Goal: Check status: Check status

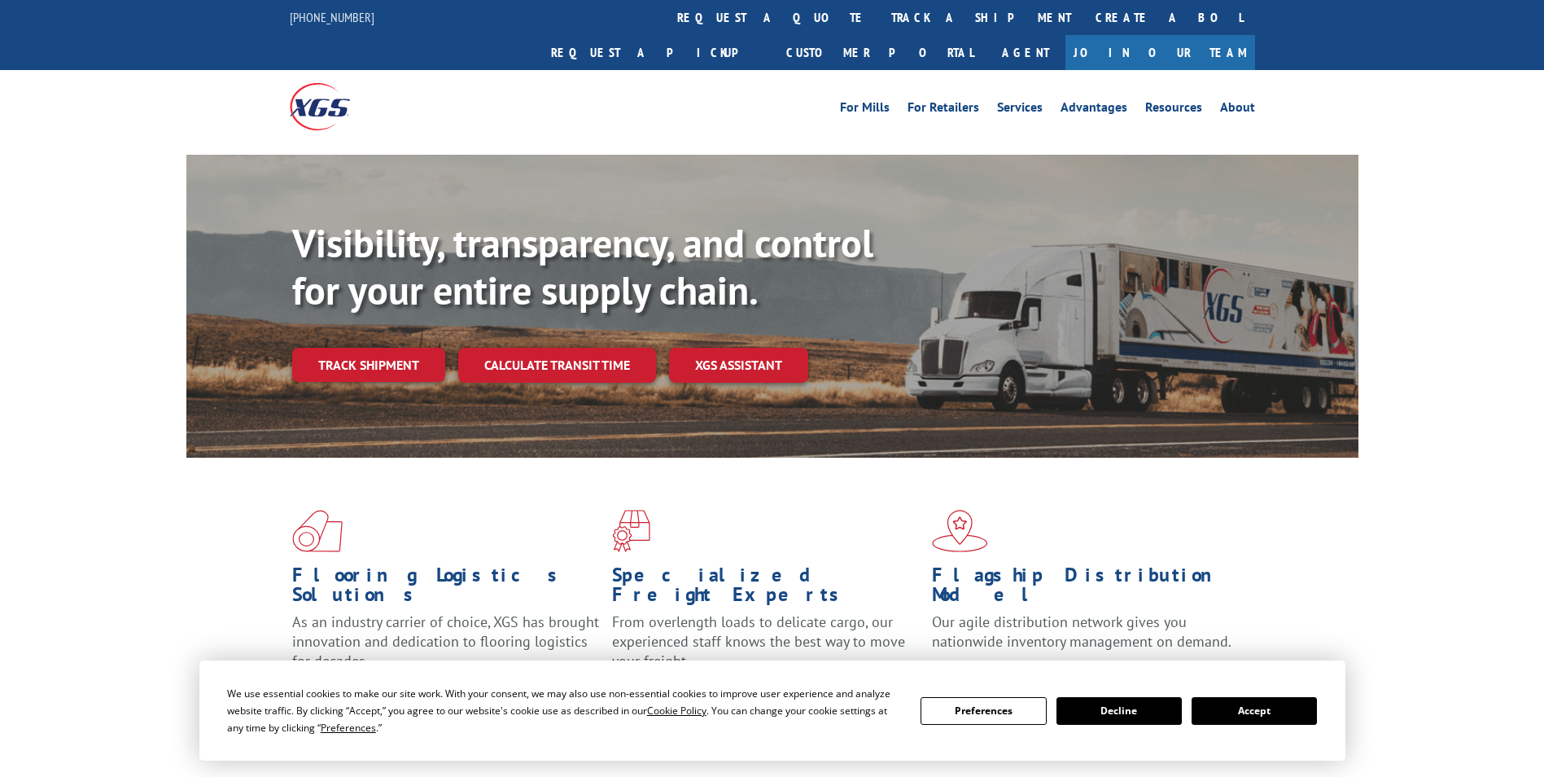
click at [879, 21] on link "track a shipment" at bounding box center [981, 17] width 204 height 35
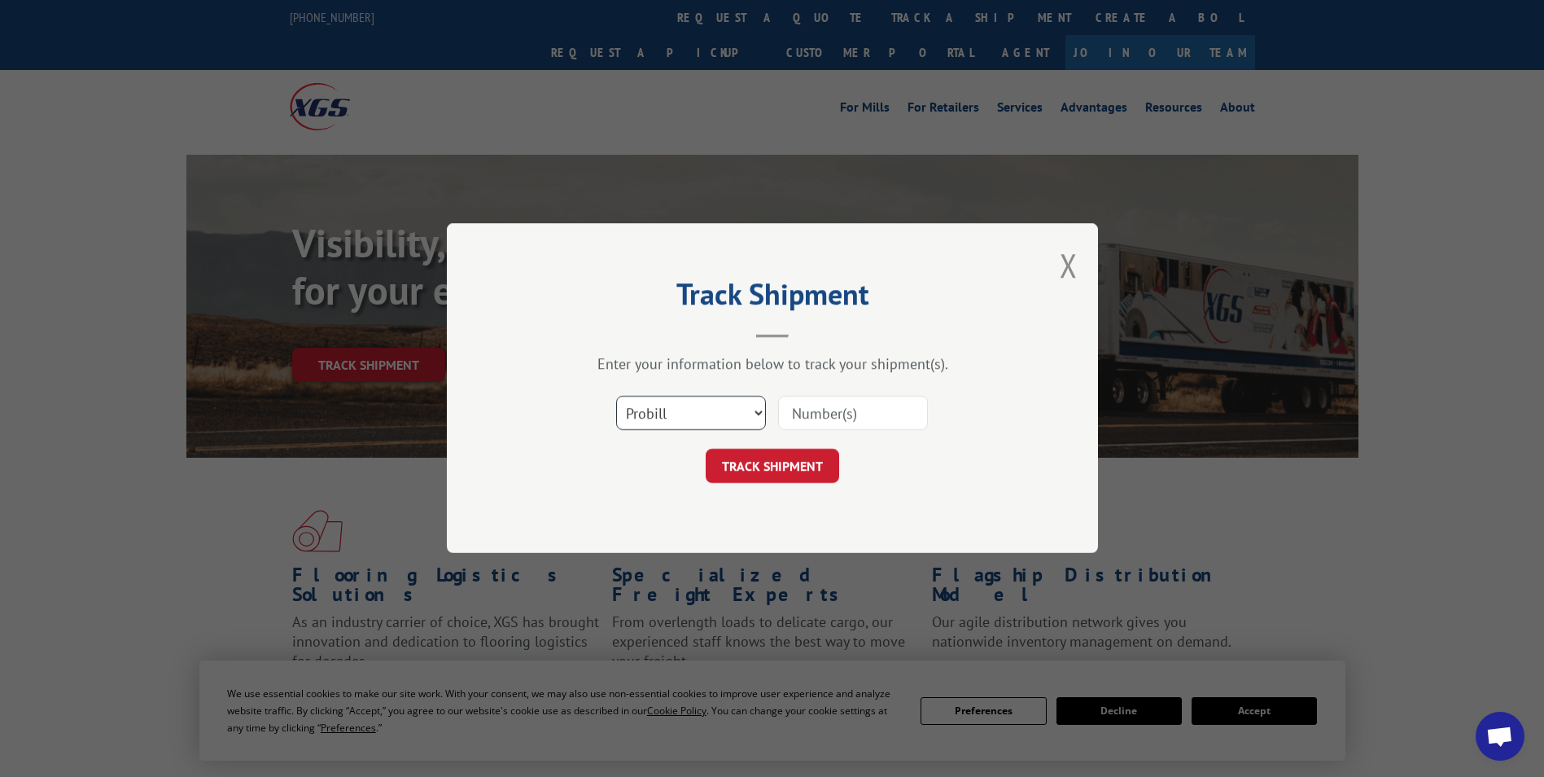
click at [686, 414] on select "Select category... Probill BOL PO" at bounding box center [691, 413] width 150 height 34
select select "po"
click at [616, 396] on select "Select category... Probill BOL PO" at bounding box center [691, 413] width 150 height 34
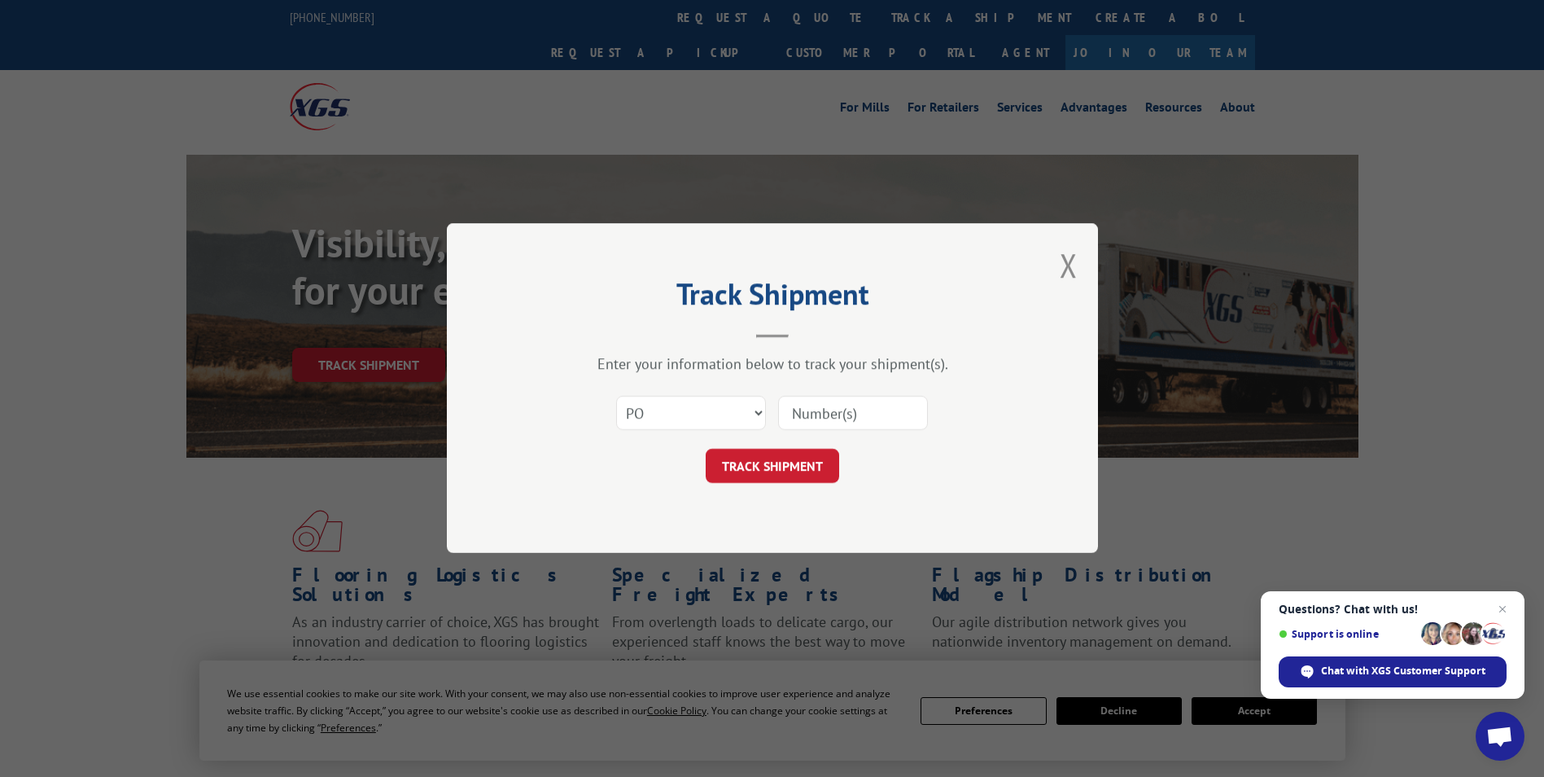
paste input "20506818"
click at [821, 411] on input "20506818" at bounding box center [853, 413] width 150 height 34
type input "20506818"
click at [779, 467] on button "TRACK SHIPMENT" at bounding box center [773, 466] width 134 height 34
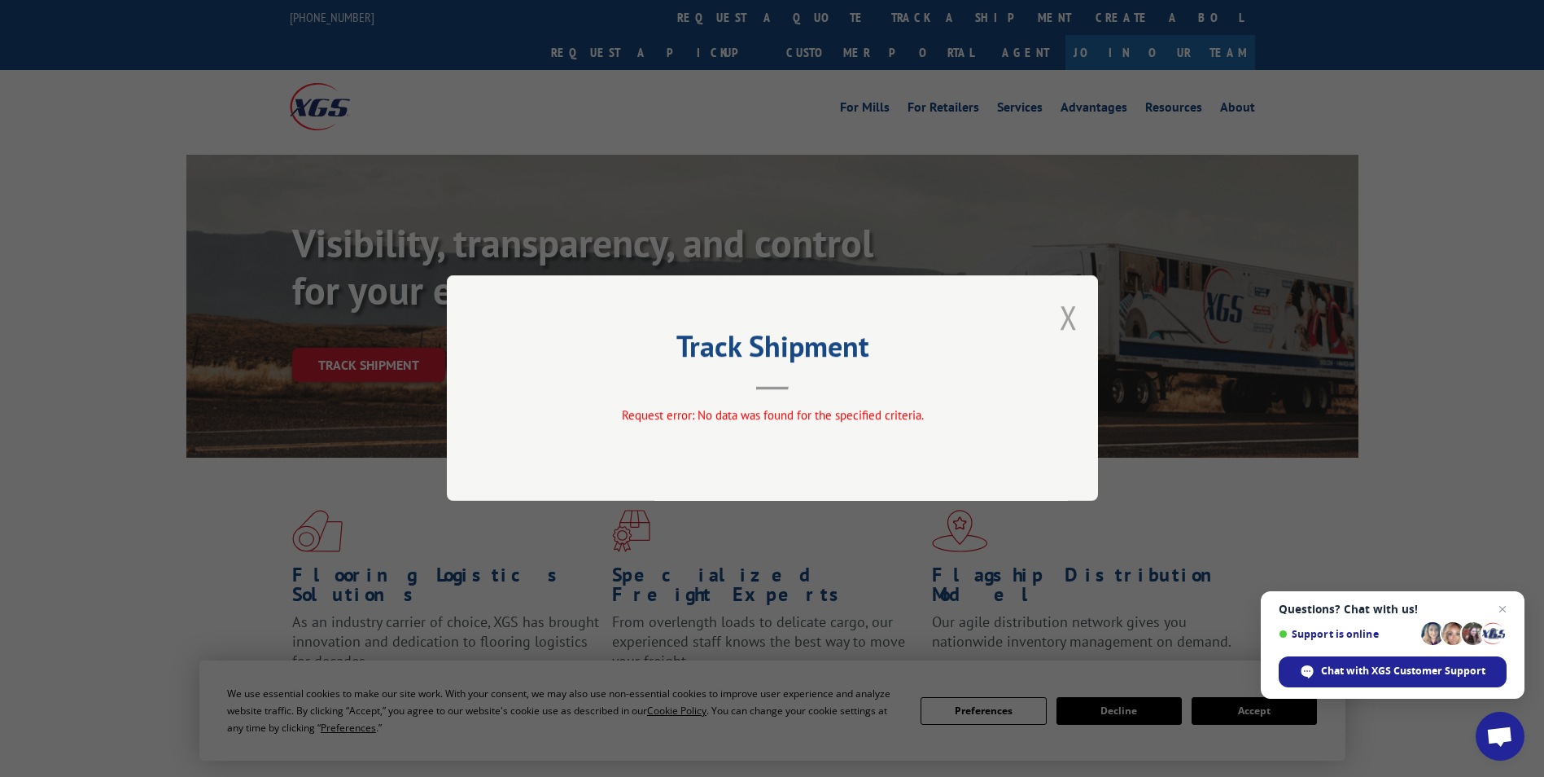
click at [1074, 320] on button "Close modal" at bounding box center [1069, 317] width 18 height 43
